Goal: Transaction & Acquisition: Download file/media

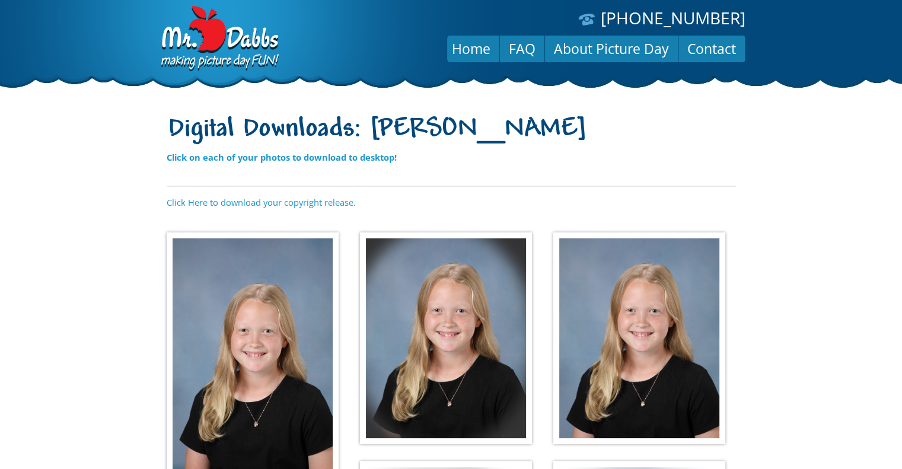
click at [102, 194] on body "[PHONE_NUMBER] Menu Home FAQ About Picture Day Contact Digital Downloads: [PERS…" at bounding box center [451, 234] width 902 height 469
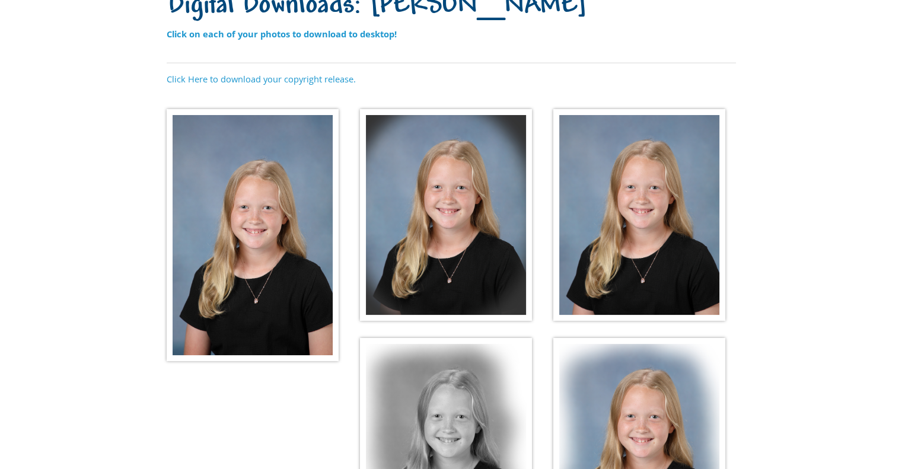
scroll to position [126, 0]
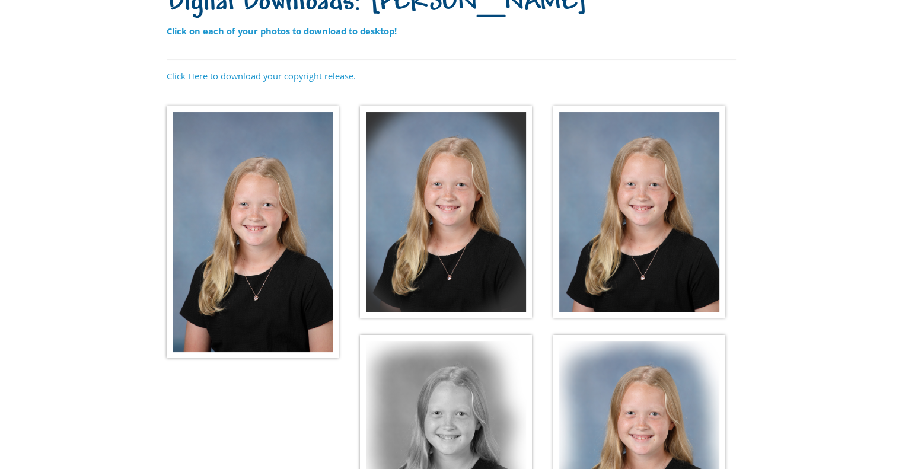
click at [225, 150] on img at bounding box center [253, 232] width 172 height 252
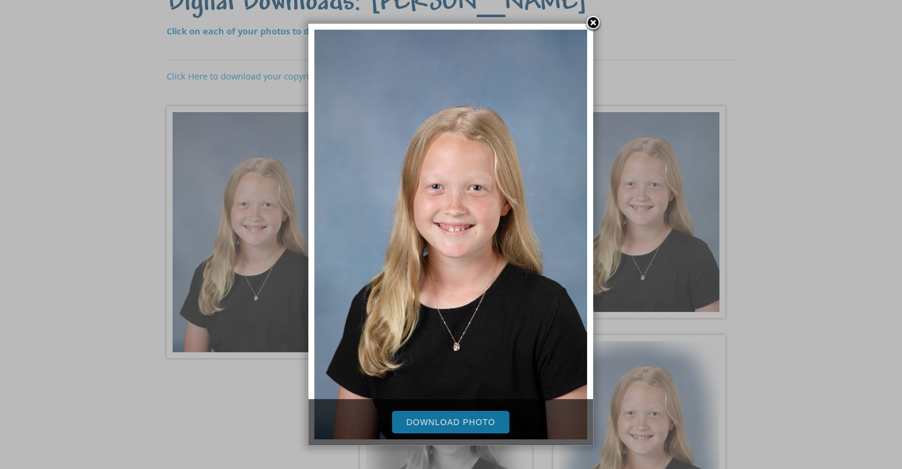
click at [473, 423] on link "Download Photo" at bounding box center [450, 422] width 117 height 23
click at [593, 23] on link at bounding box center [593, 24] width 18 height 18
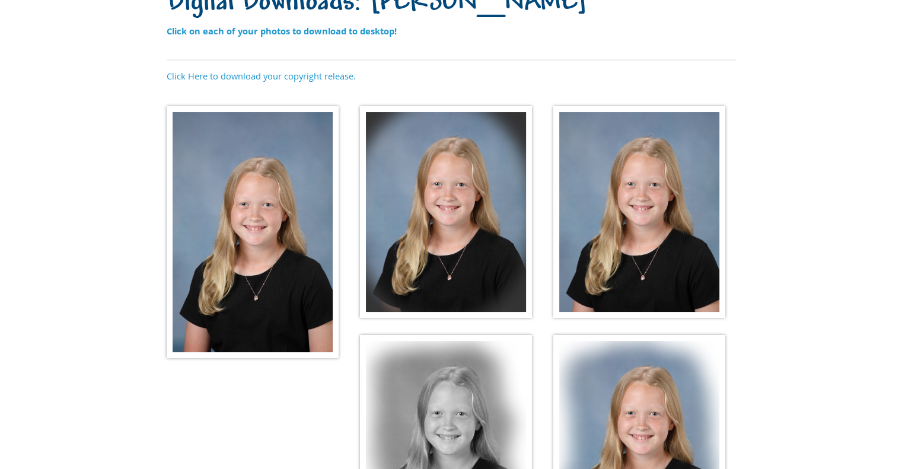
click at [443, 206] on img at bounding box center [446, 212] width 172 height 212
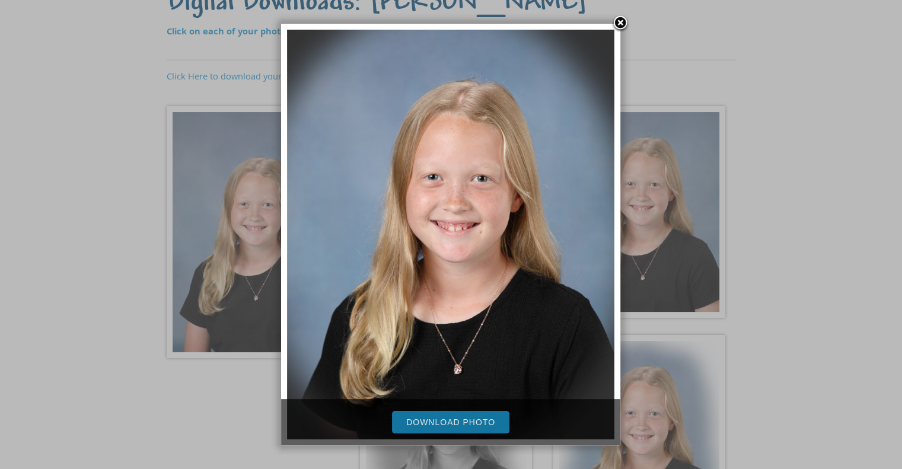
click at [463, 419] on link "Download Photo" at bounding box center [450, 422] width 117 height 23
click at [619, 22] on link at bounding box center [621, 24] width 18 height 18
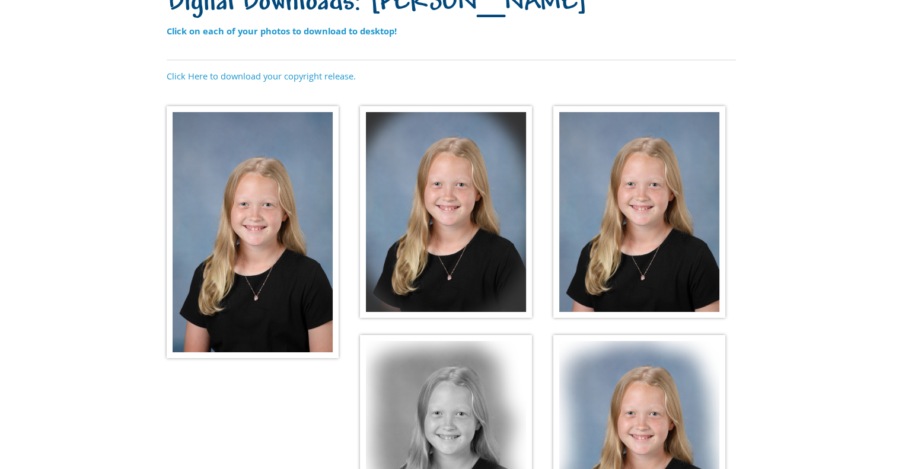
click at [641, 179] on img at bounding box center [640, 212] width 172 height 212
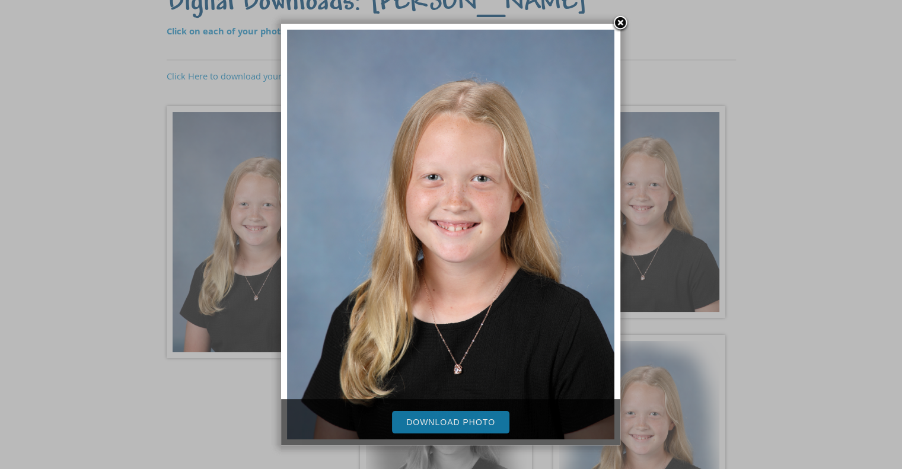
click at [489, 415] on link "Download Photo" at bounding box center [450, 422] width 117 height 23
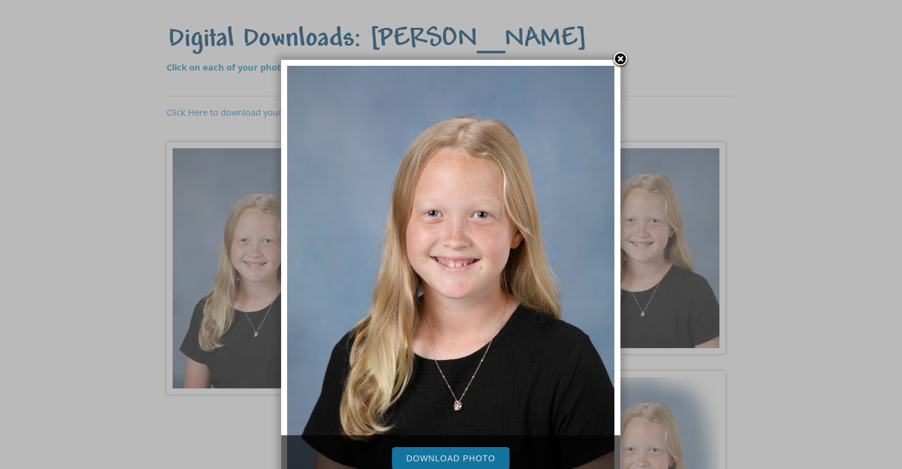
scroll to position [87, 0]
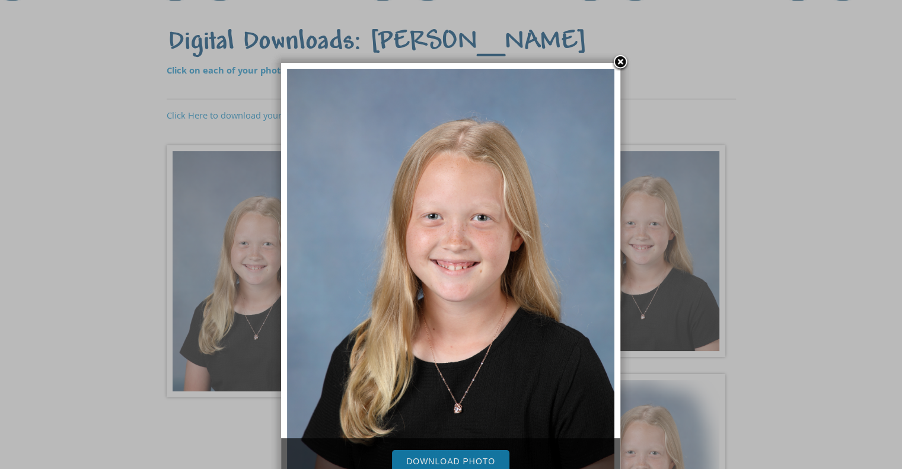
click at [622, 59] on link at bounding box center [621, 63] width 18 height 18
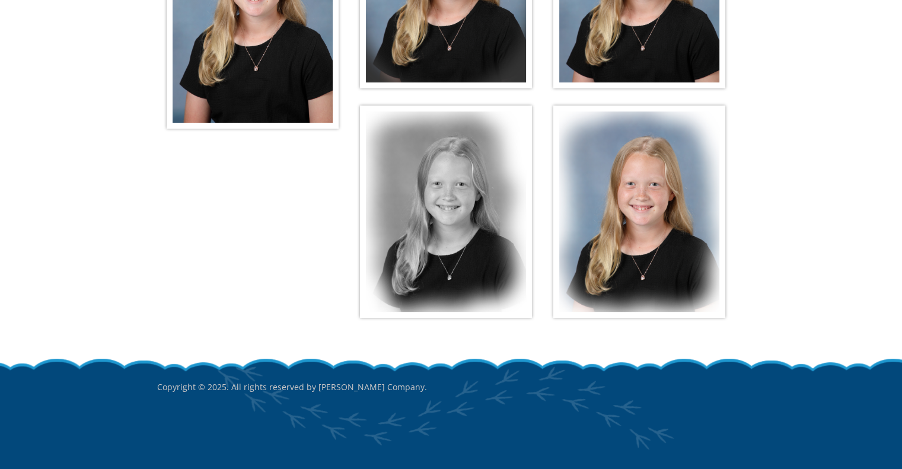
scroll to position [358, 0]
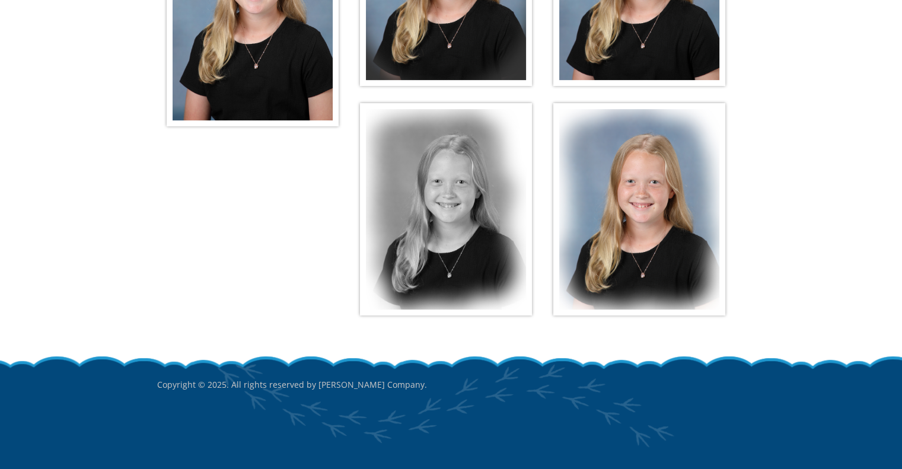
click at [411, 225] on img at bounding box center [446, 209] width 172 height 212
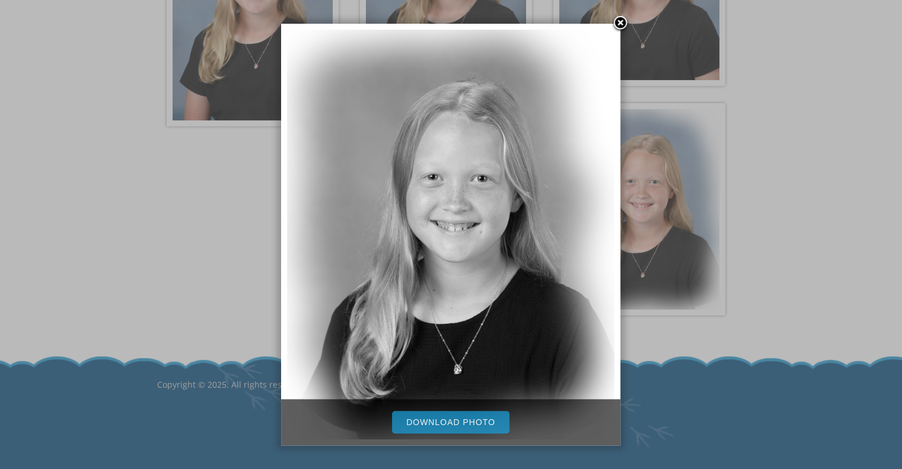
click at [465, 422] on link "Download Photo" at bounding box center [450, 422] width 117 height 23
click at [620, 23] on link at bounding box center [621, 24] width 18 height 18
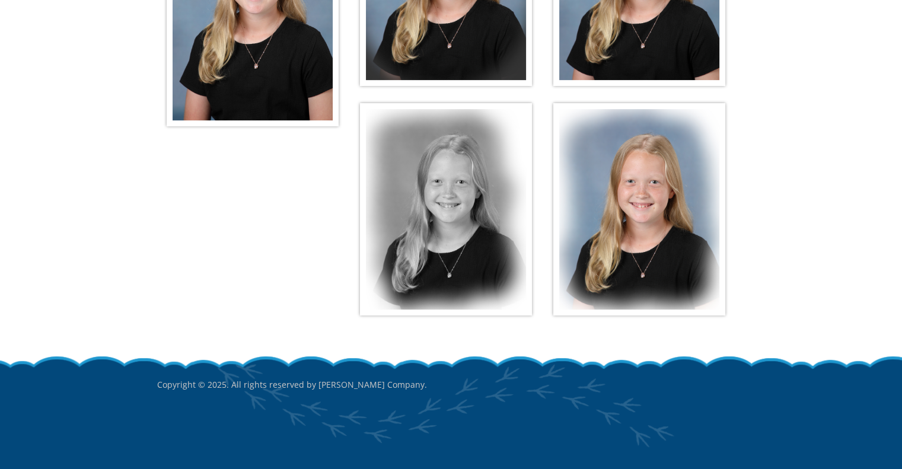
click at [699, 189] on img at bounding box center [640, 209] width 172 height 212
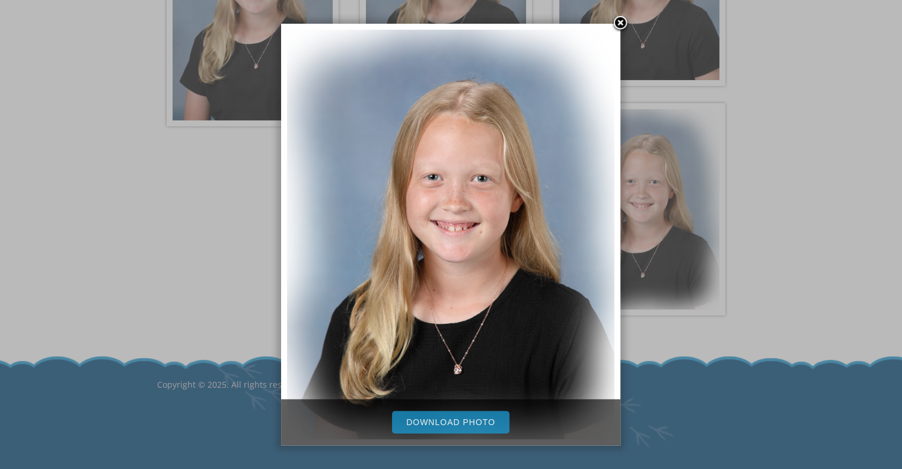
click at [457, 422] on link "Download Photo" at bounding box center [450, 422] width 117 height 23
click at [624, 26] on link at bounding box center [621, 24] width 18 height 18
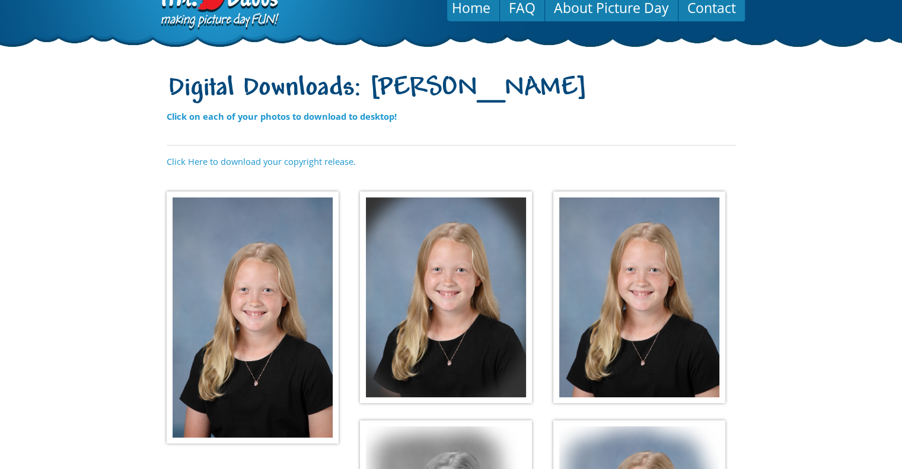
scroll to position [0, 0]
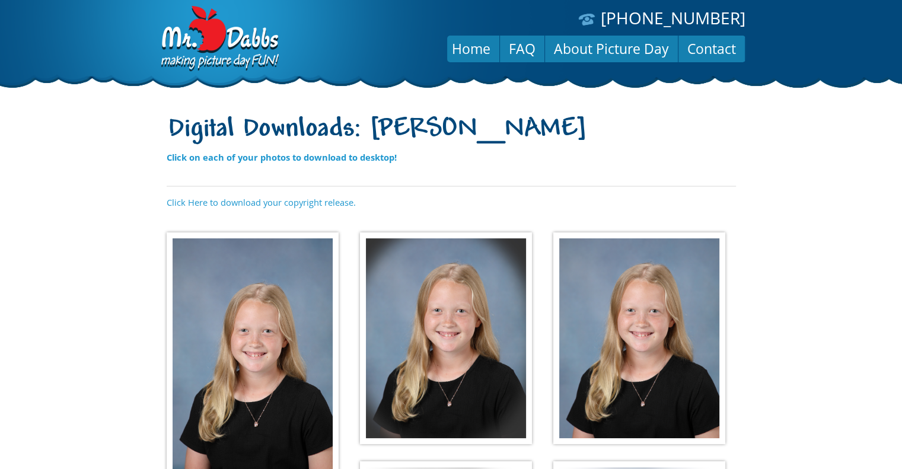
click at [88, 189] on body "[PHONE_NUMBER] Menu Home FAQ About Picture Day Contact Digital Downloads: [PERS…" at bounding box center [451, 234] width 902 height 469
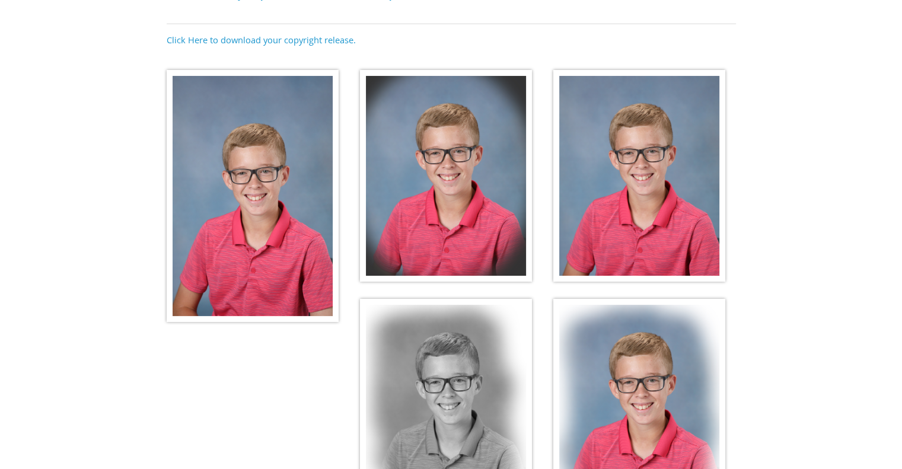
scroll to position [164, 0]
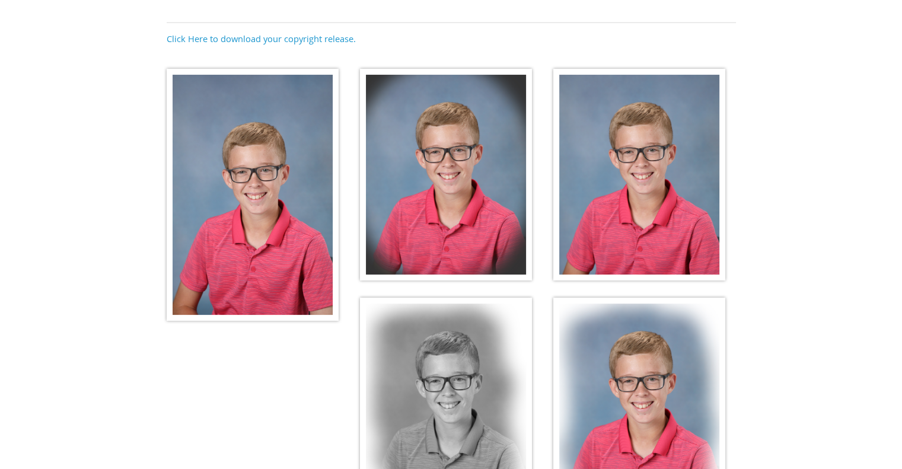
click at [276, 138] on img at bounding box center [253, 195] width 172 height 252
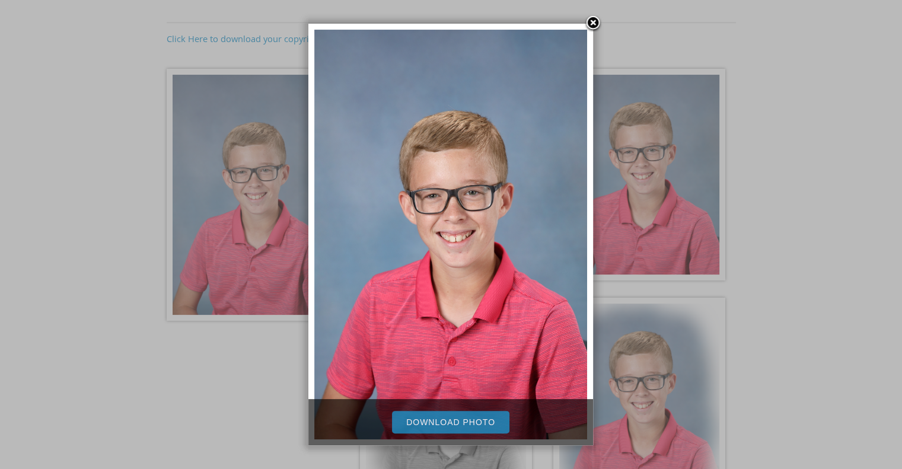
click at [459, 418] on link "Download Photo" at bounding box center [450, 422] width 117 height 23
click at [594, 23] on link at bounding box center [593, 24] width 18 height 18
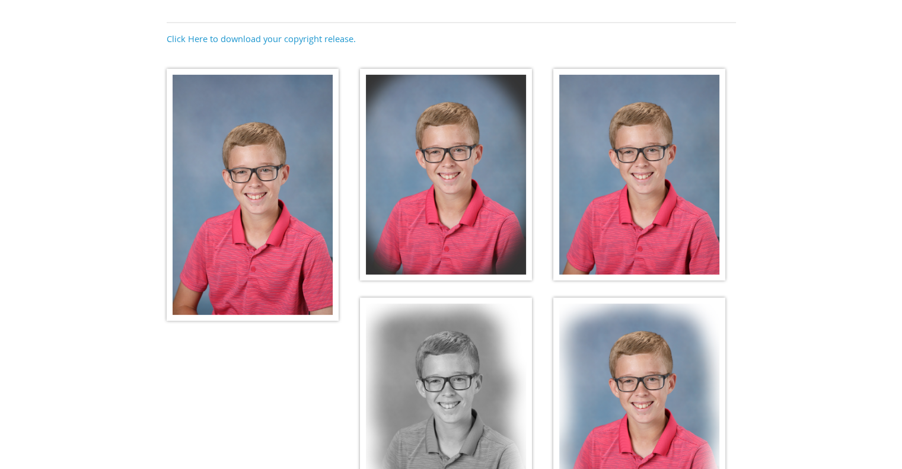
click at [472, 222] on img at bounding box center [446, 175] width 172 height 212
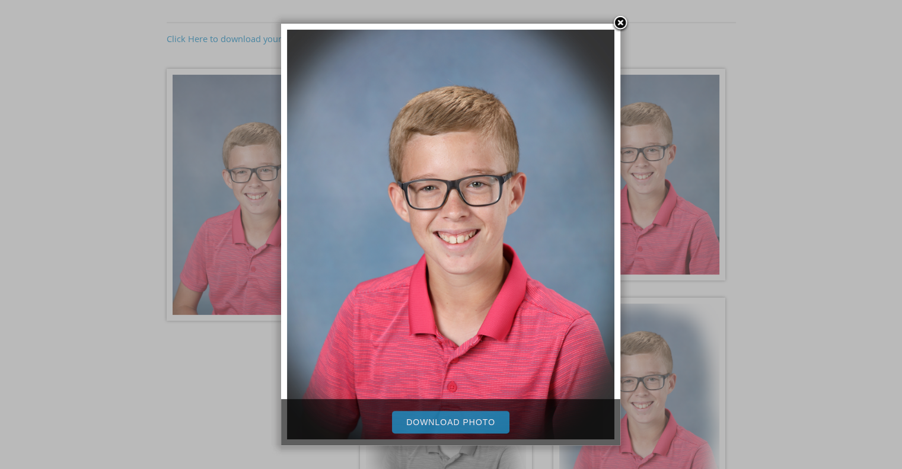
click at [463, 419] on link "Download Photo" at bounding box center [450, 422] width 117 height 23
click at [621, 25] on link at bounding box center [621, 24] width 18 height 18
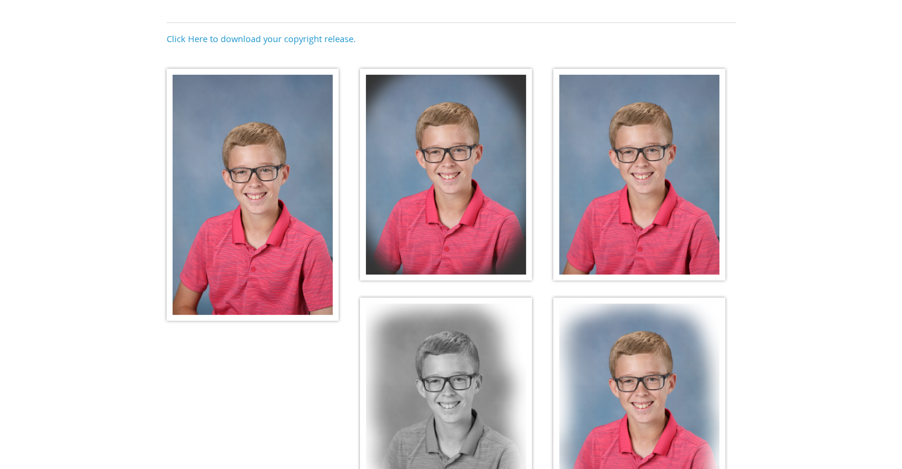
click at [650, 203] on img at bounding box center [640, 175] width 172 height 212
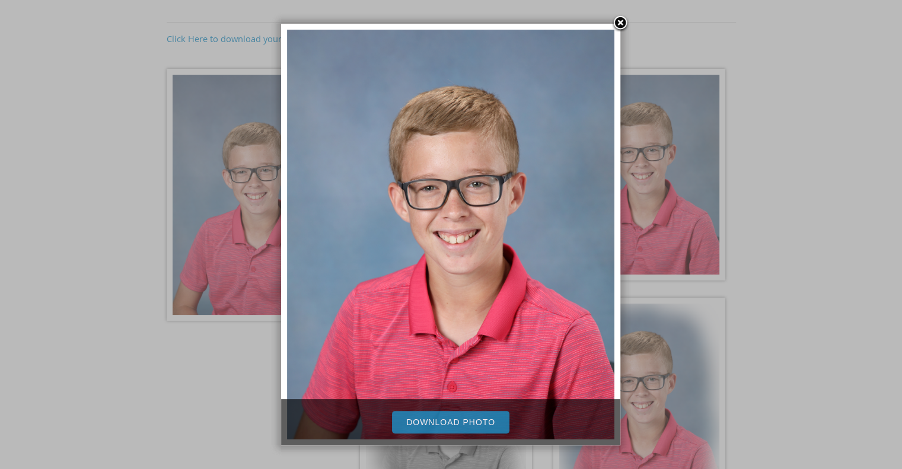
click at [494, 417] on link "Download Photo" at bounding box center [450, 422] width 117 height 23
click at [622, 19] on link at bounding box center [621, 24] width 18 height 18
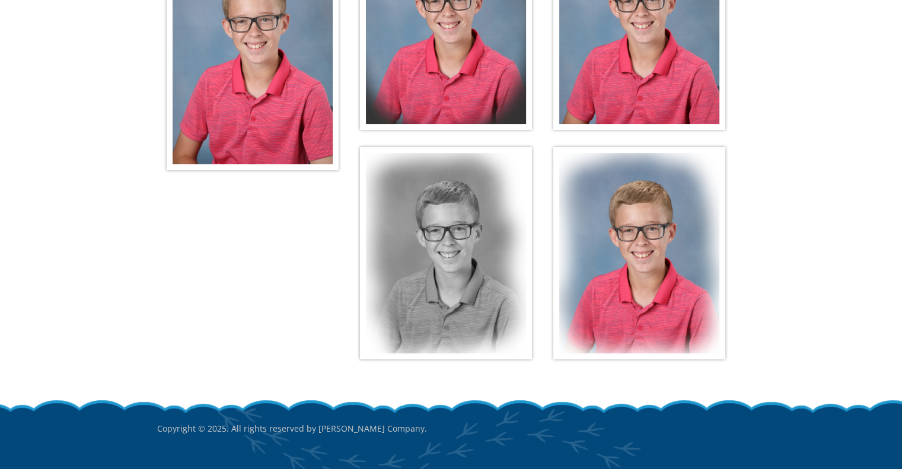
scroll to position [346, 0]
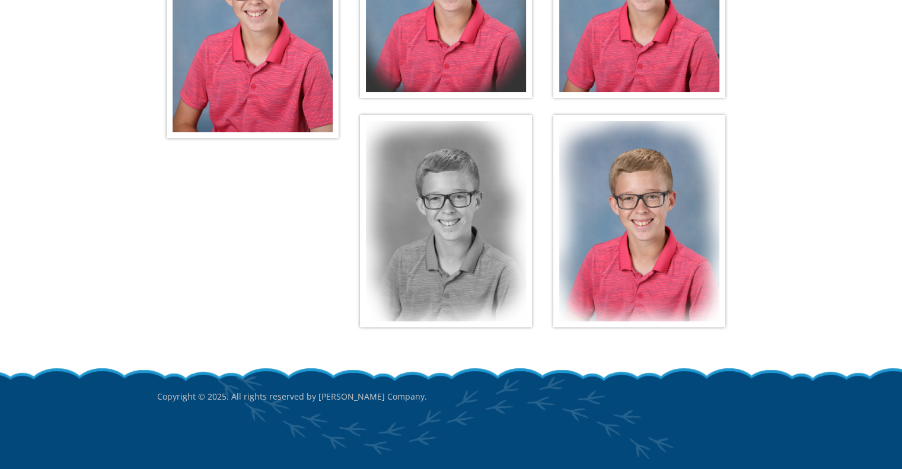
click at [474, 225] on img at bounding box center [446, 221] width 172 height 212
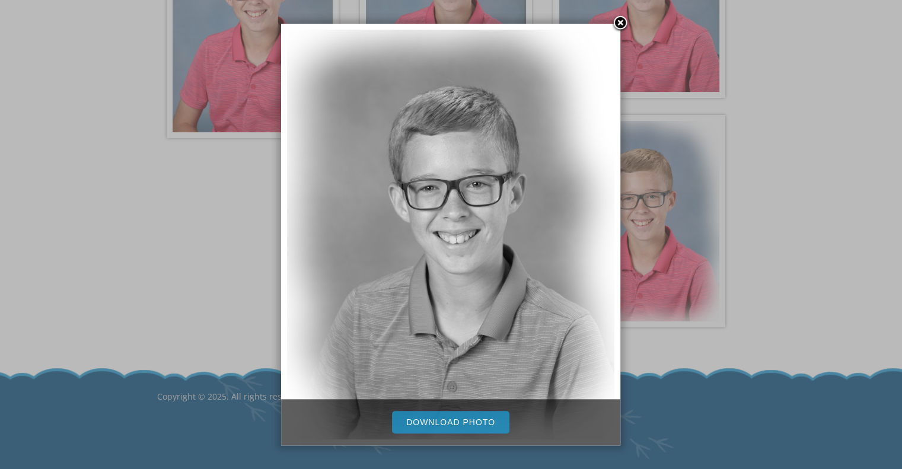
click at [453, 419] on link "Download Photo" at bounding box center [450, 422] width 117 height 23
click at [620, 26] on link at bounding box center [621, 24] width 18 height 18
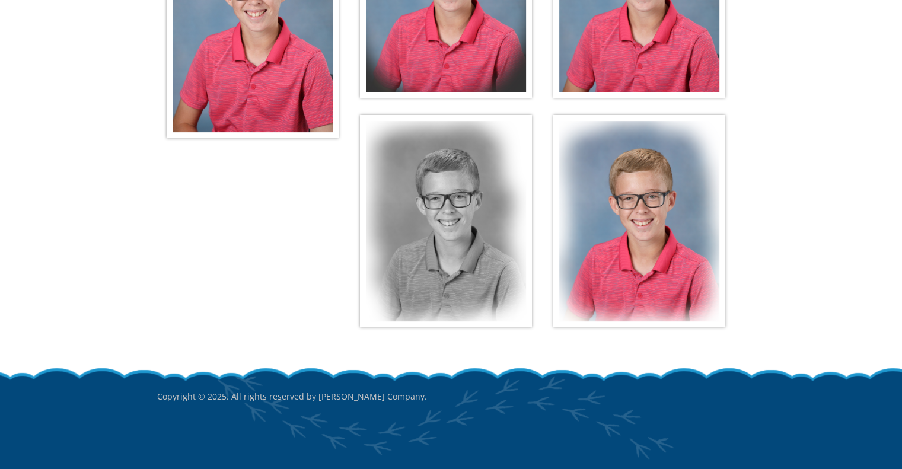
click at [660, 191] on img at bounding box center [640, 221] width 172 height 212
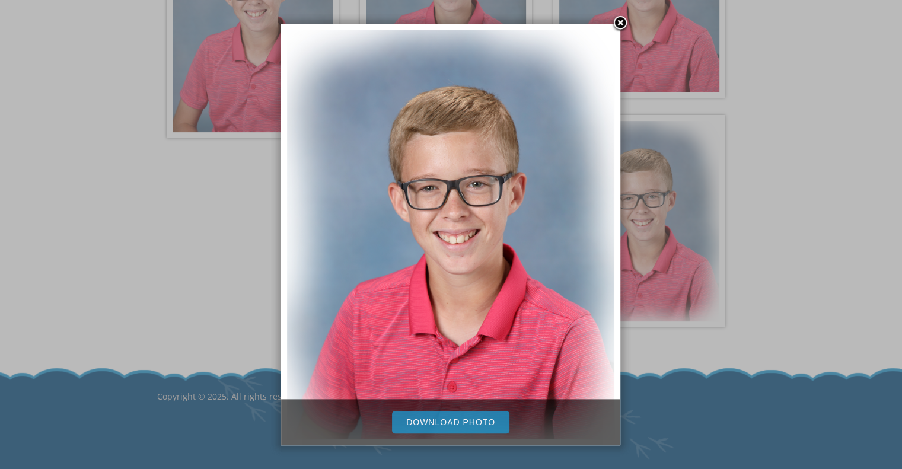
click at [450, 412] on link "Download Photo" at bounding box center [450, 422] width 117 height 23
click at [622, 21] on link at bounding box center [621, 24] width 18 height 18
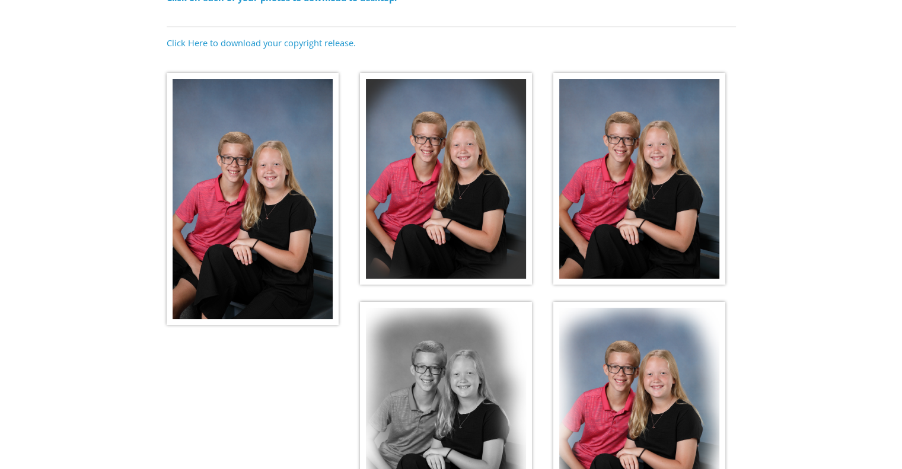
scroll to position [177, 0]
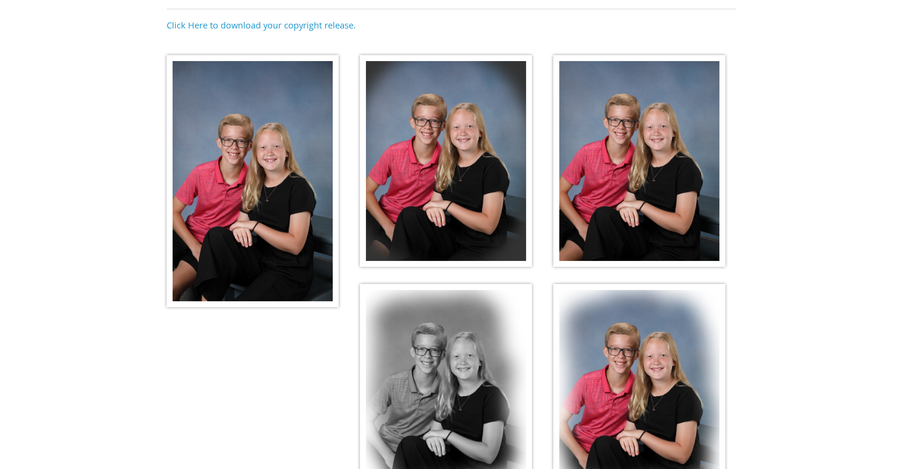
click at [270, 117] on img at bounding box center [253, 181] width 172 height 252
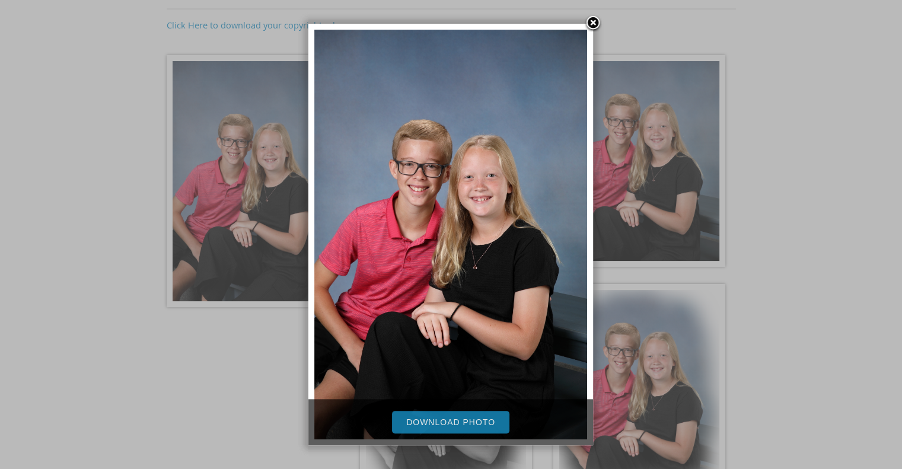
click at [450, 417] on link "Download Photo" at bounding box center [450, 422] width 117 height 23
click at [596, 22] on link at bounding box center [593, 24] width 18 height 18
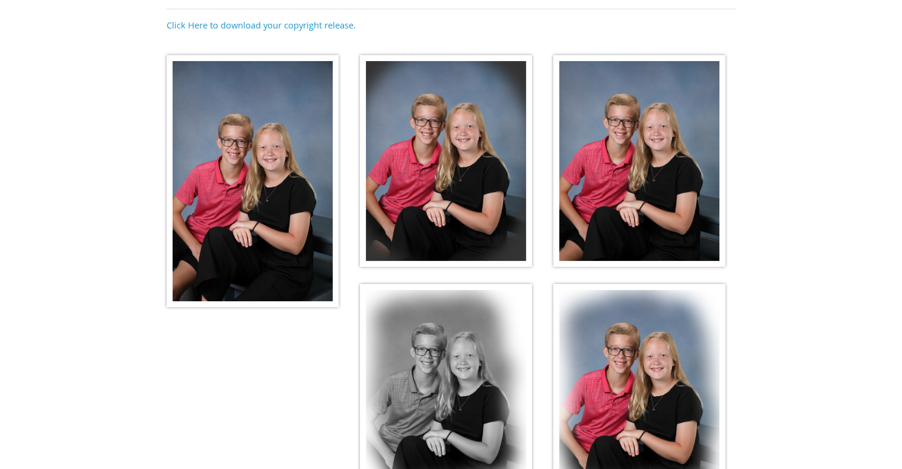
click at [425, 150] on img at bounding box center [446, 161] width 172 height 212
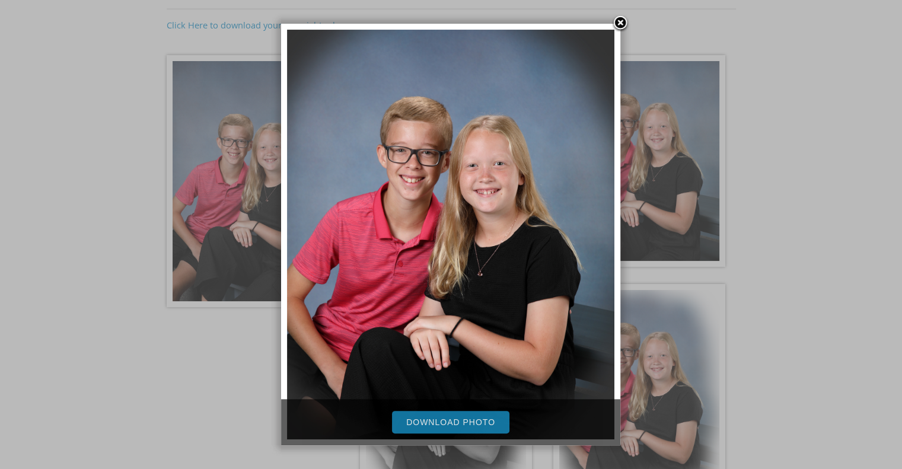
click at [458, 414] on link "Download Photo" at bounding box center [450, 422] width 117 height 23
click at [622, 22] on link at bounding box center [621, 24] width 18 height 18
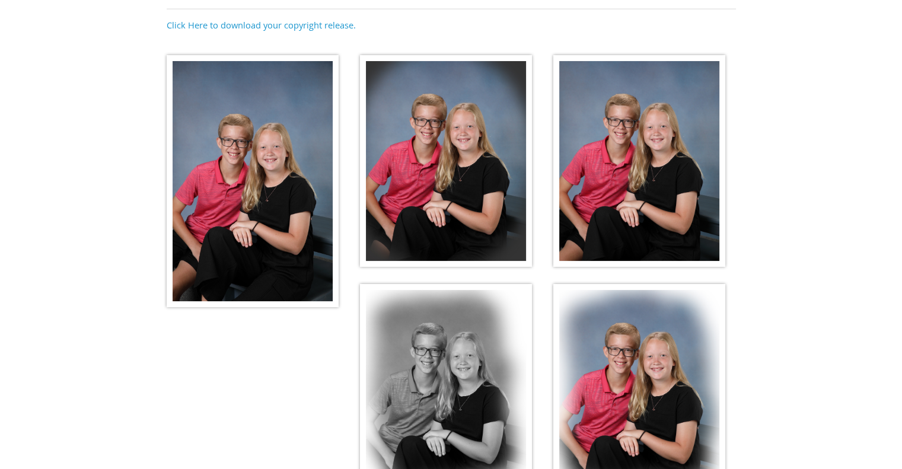
click at [669, 124] on img at bounding box center [640, 161] width 172 height 212
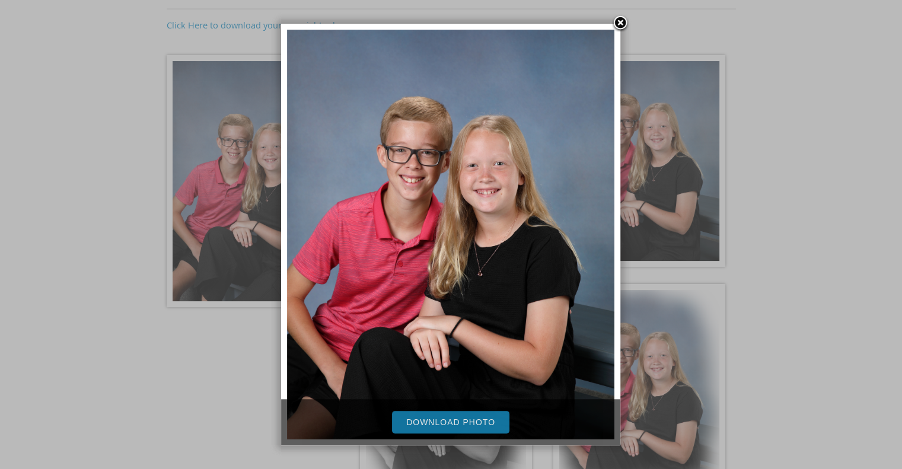
click at [496, 416] on link "Download Photo" at bounding box center [450, 422] width 117 height 23
click at [622, 23] on link at bounding box center [621, 24] width 18 height 18
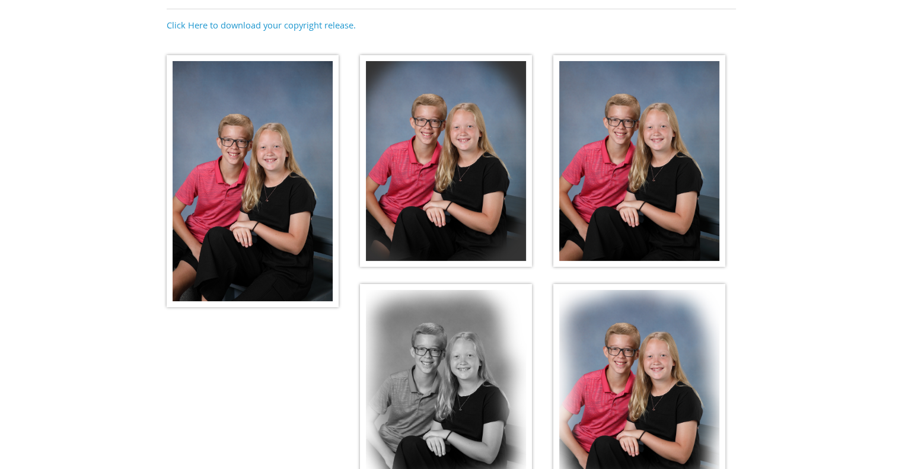
click at [481, 373] on img at bounding box center [446, 390] width 172 height 212
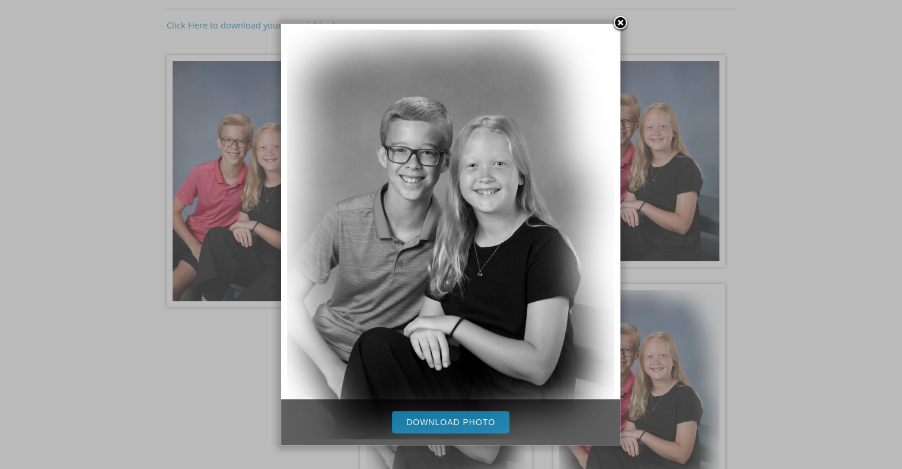
click at [463, 419] on link "Download Photo" at bounding box center [450, 422] width 117 height 23
click at [622, 20] on link at bounding box center [621, 24] width 18 height 18
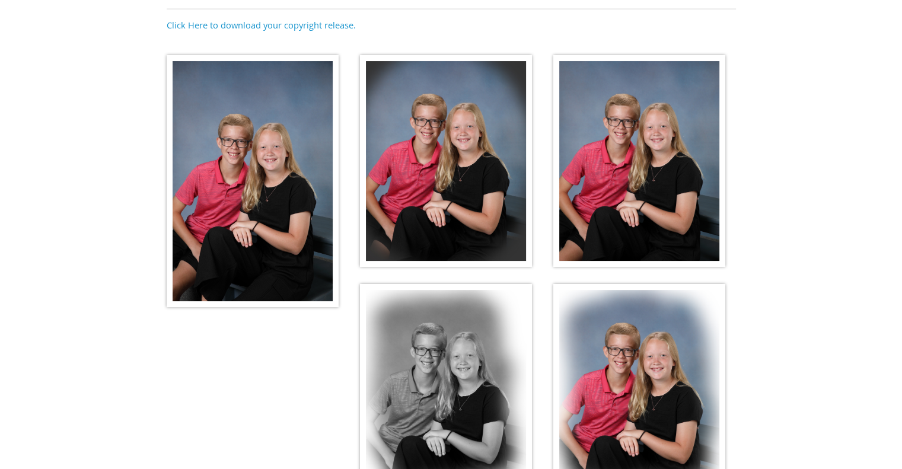
click at [654, 373] on img at bounding box center [640, 390] width 172 height 212
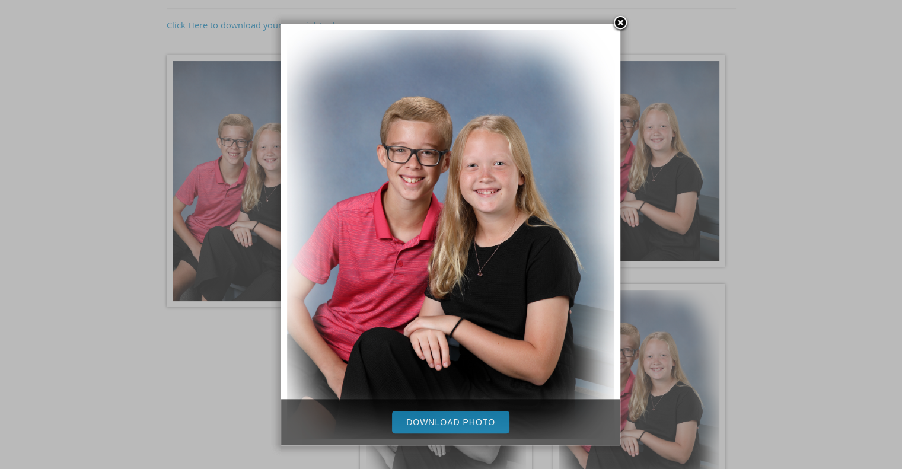
click at [499, 424] on link "Download Photo" at bounding box center [450, 422] width 117 height 23
click at [624, 21] on link at bounding box center [621, 24] width 18 height 18
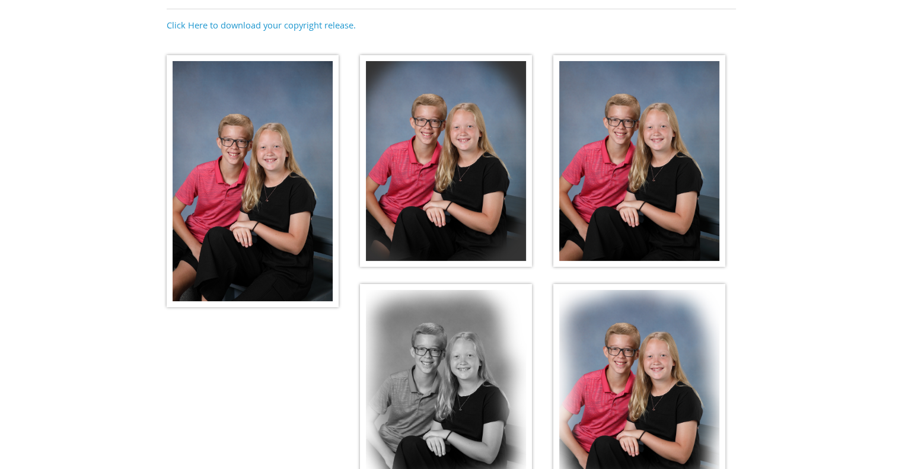
click at [155, 292] on html "(888) 598-4911 Menu Home FAQ About Picture Day Contact Digital Downloads: Max/M…" at bounding box center [451, 57] width 902 height 469
